Goal: Navigation & Orientation: Find specific page/section

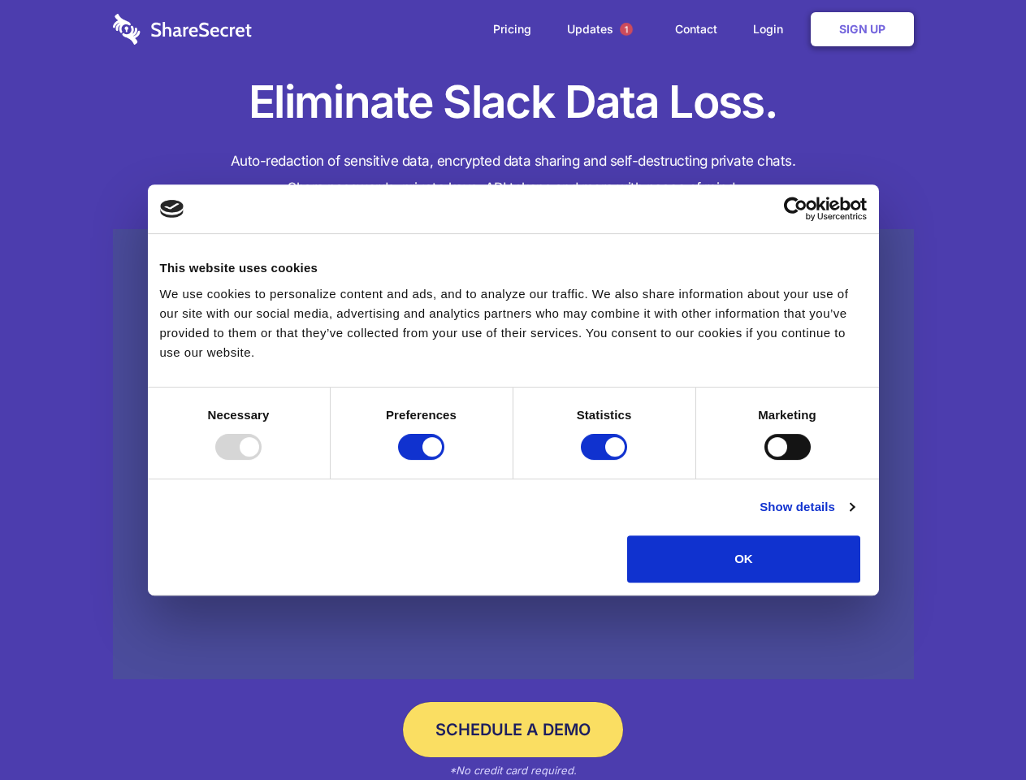
click at [262, 460] on div at bounding box center [238, 447] width 46 height 26
click at [444, 460] on input "Preferences" at bounding box center [421, 447] width 46 height 26
checkbox input "false"
click at [606, 460] on input "Statistics" at bounding box center [604, 447] width 46 height 26
checkbox input "false"
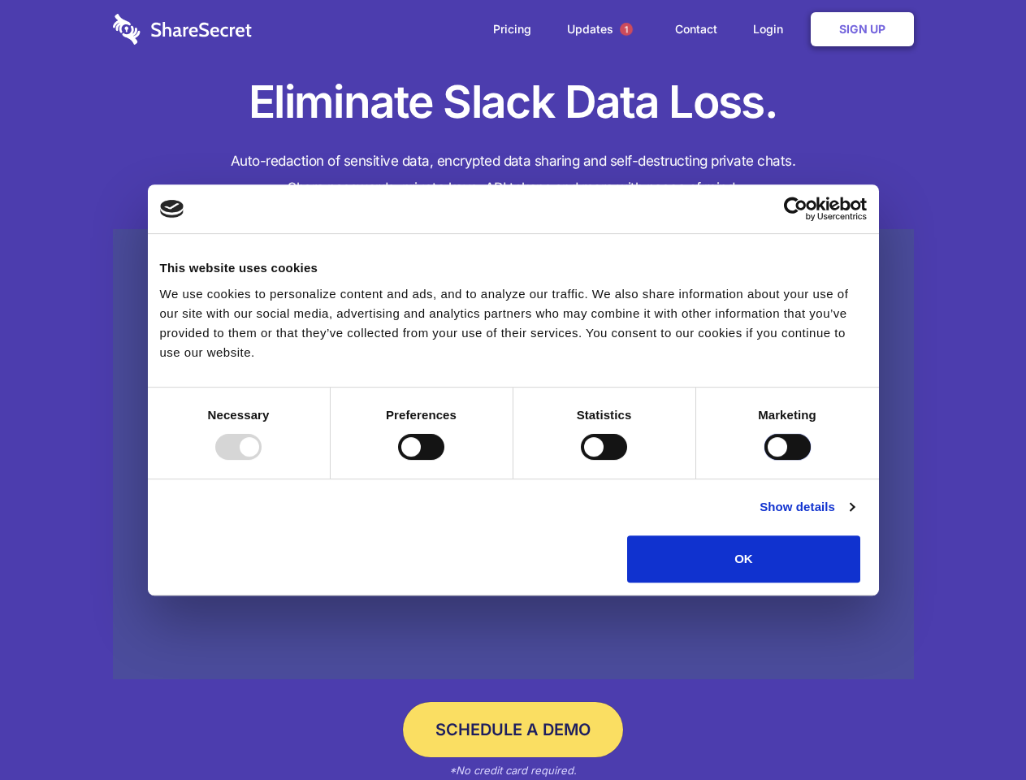
click at [764, 460] on input "Marketing" at bounding box center [787, 447] width 46 height 26
checkbox input "true"
click at [854, 517] on link "Show details" at bounding box center [806, 506] width 94 height 19
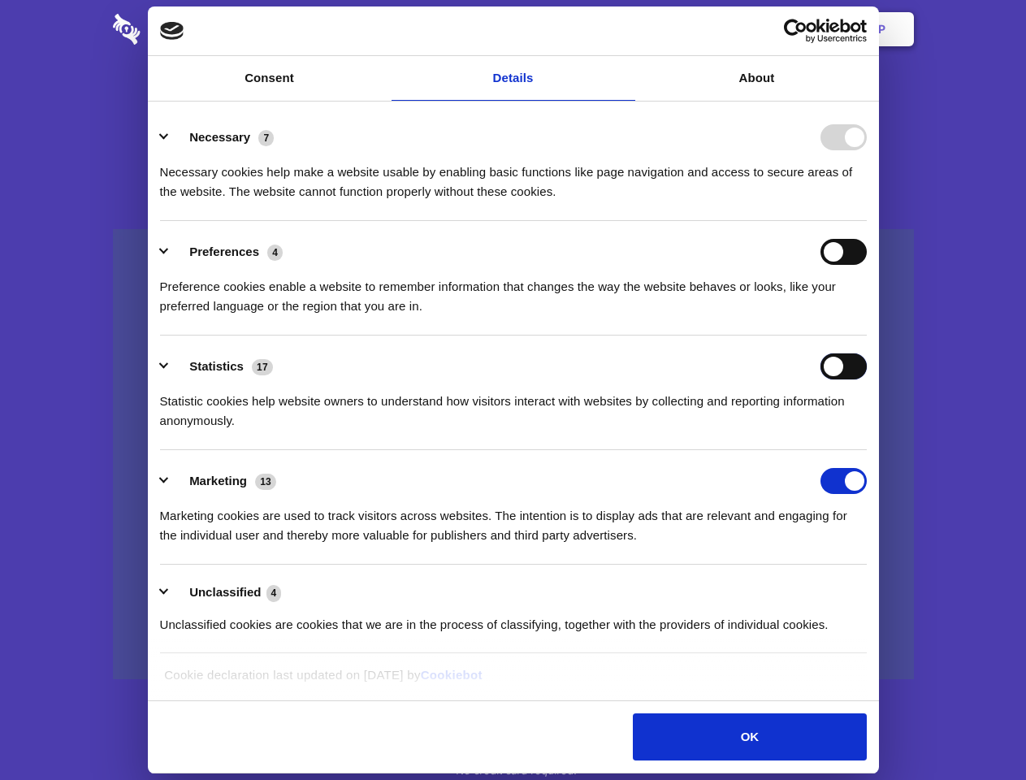
click at [867, 430] on div "Statistics 17 Statistic cookies help website owners to understand how visitors …" at bounding box center [513, 391] width 707 height 77
click at [625, 29] on span "1" at bounding box center [626, 29] width 13 height 13
